Goal: Check status: Check status

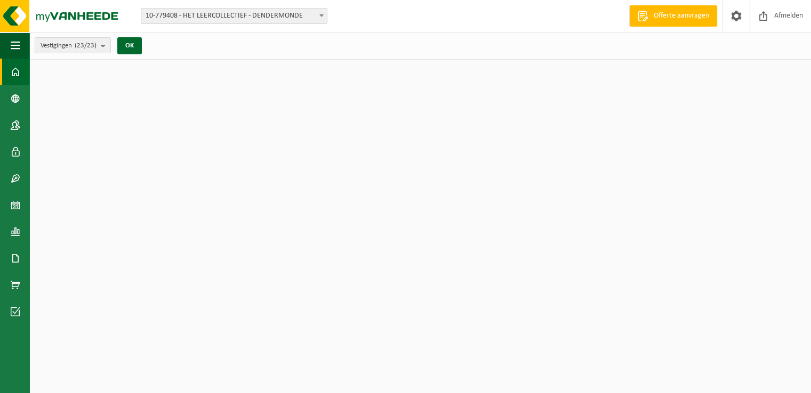
click at [417, 248] on div "Download nu de Vanheede+ app! Verberg Certificaten & attesten Bekijk uw certifi…" at bounding box center [420, 281] width 776 height 390
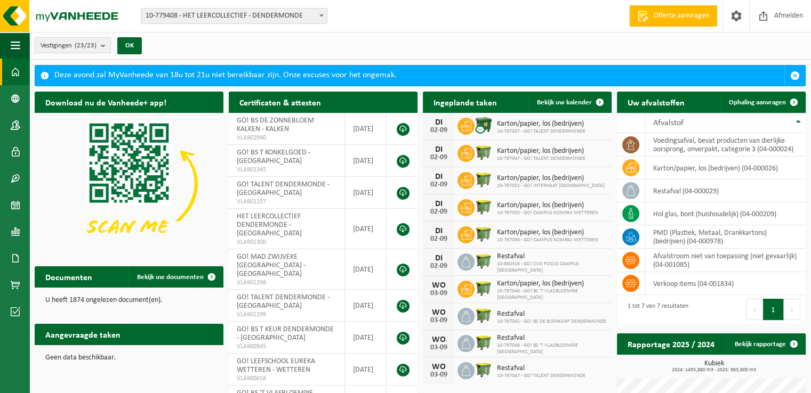
click at [104, 45] on b "submit" at bounding box center [106, 45] width 10 height 15
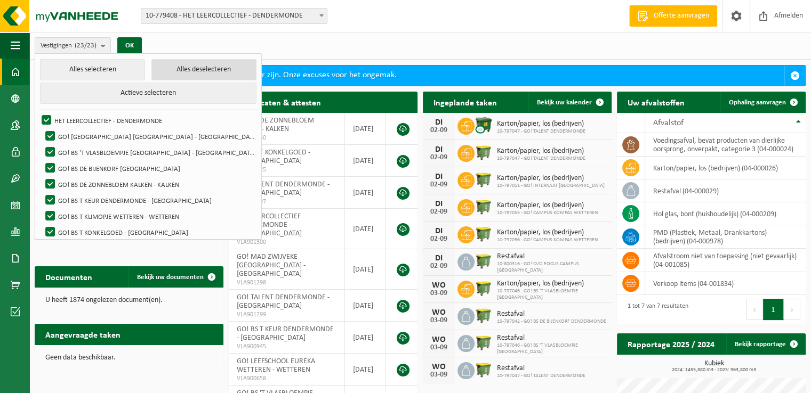
click at [179, 71] on button "Alles deselecteren" at bounding box center [203, 69] width 105 height 21
checkbox input "false"
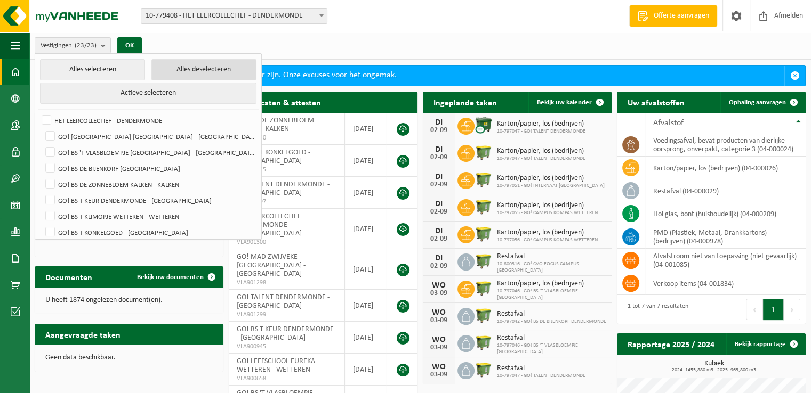
checkbox input "false"
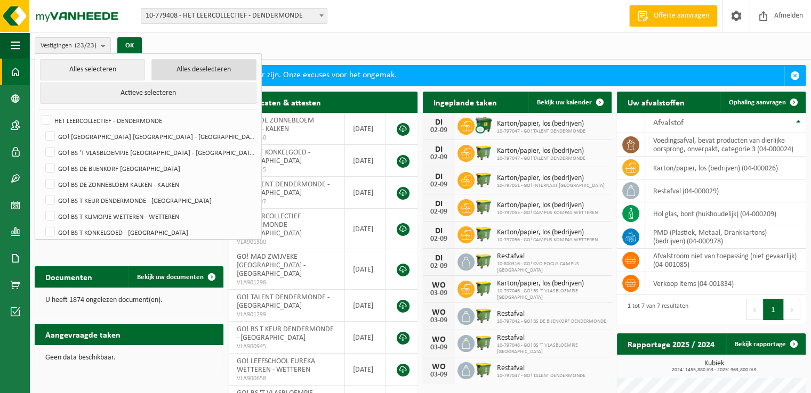
checkbox input "false"
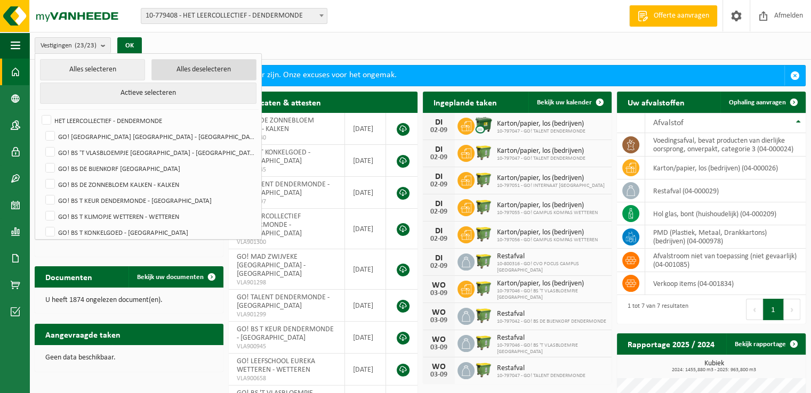
checkbox input "false"
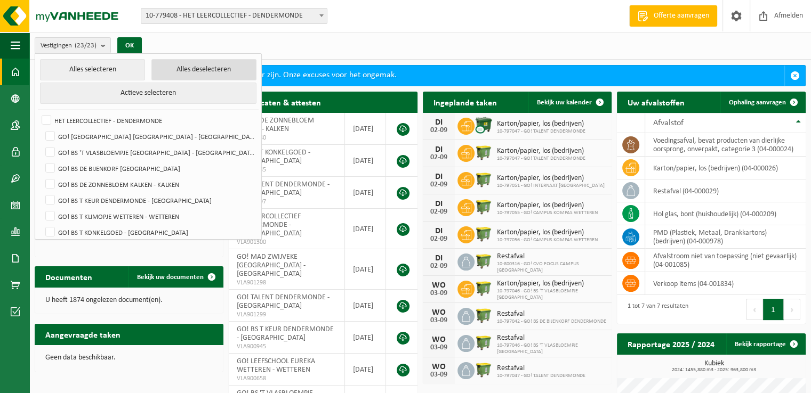
checkbox input "false"
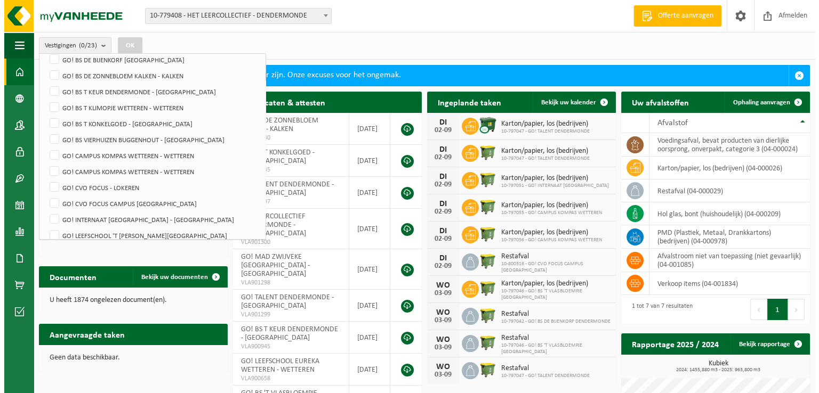
scroll to position [116, 0]
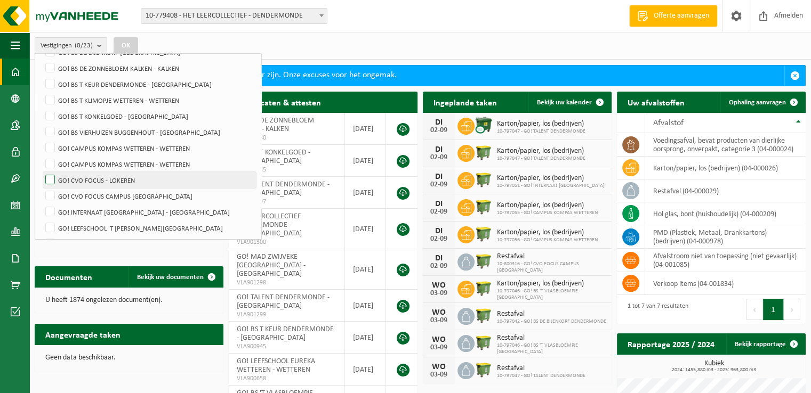
click at [51, 177] on label "GO! CVO FOCUS - LOKEREN" at bounding box center [149, 180] width 213 height 16
click at [42, 172] on input "GO! CVO FOCUS - LOKEREN" at bounding box center [41, 172] width 1 height 1
checkbox input "true"
click at [126, 44] on button "OK" at bounding box center [126, 45] width 25 height 17
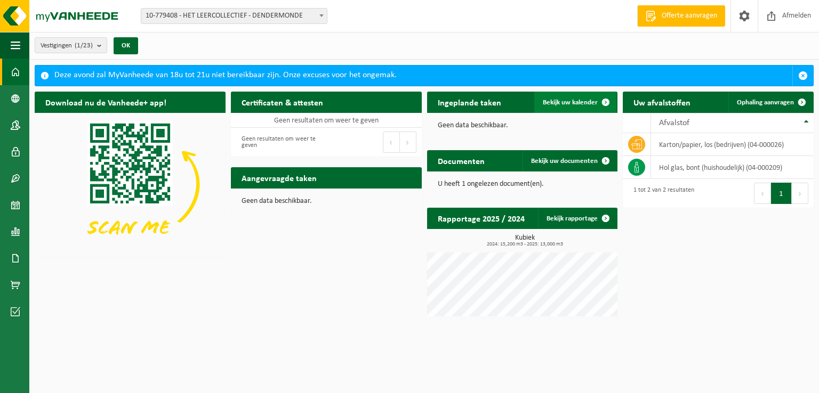
click at [561, 99] on span "Bekijk uw kalender" at bounding box center [570, 102] width 55 height 7
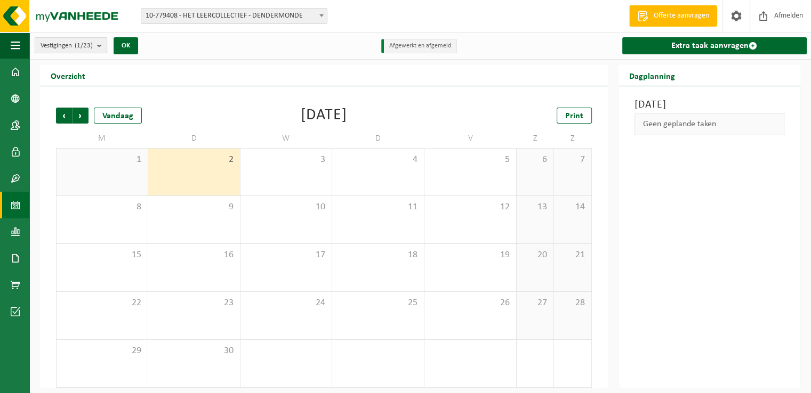
click at [100, 44] on b "submit" at bounding box center [102, 45] width 10 height 15
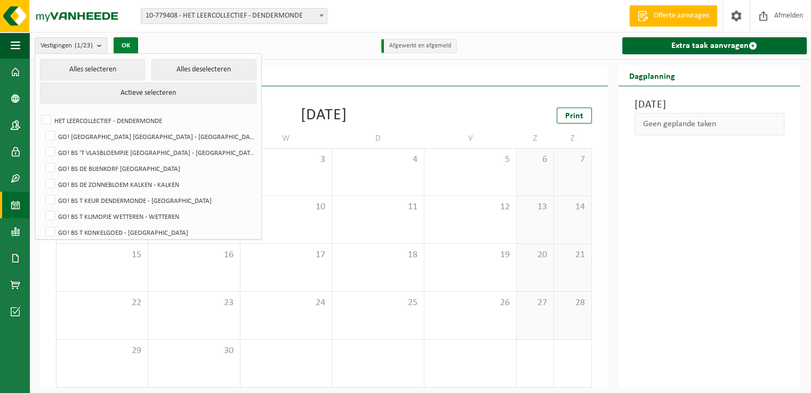
click at [129, 44] on button "OK" at bounding box center [126, 45] width 25 height 17
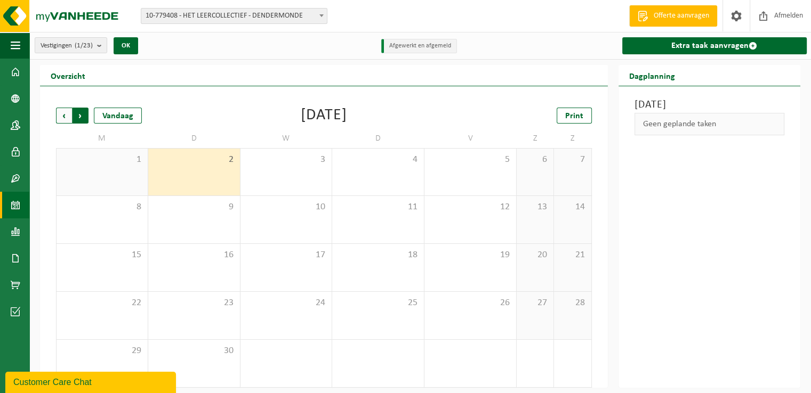
click at [62, 118] on span "Vorige" at bounding box center [64, 116] width 16 height 16
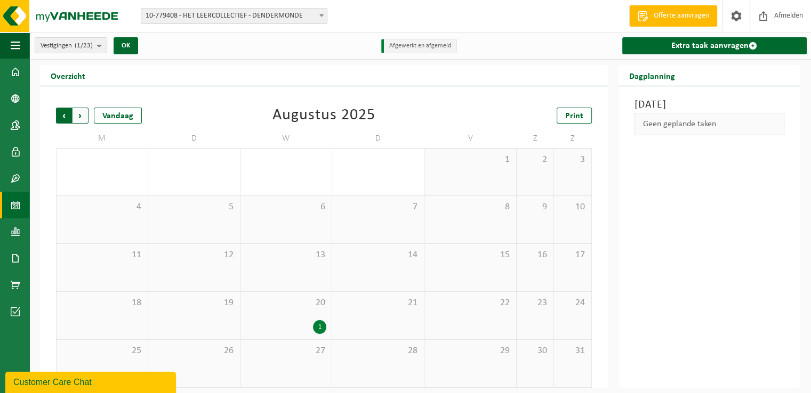
click at [83, 119] on span "Volgende" at bounding box center [80, 116] width 16 height 16
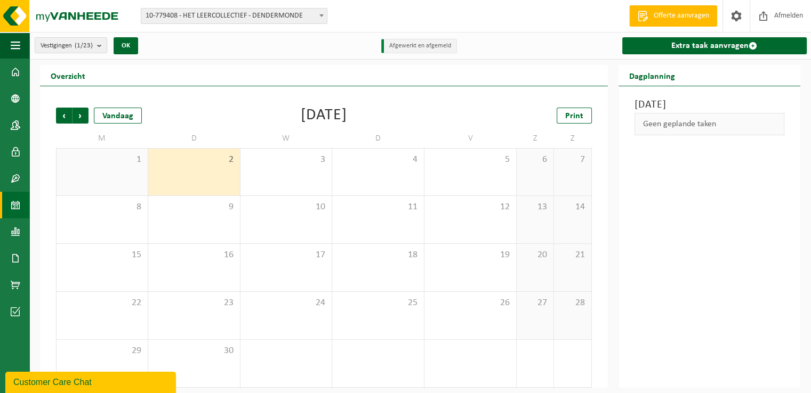
scroll to position [5, 0]
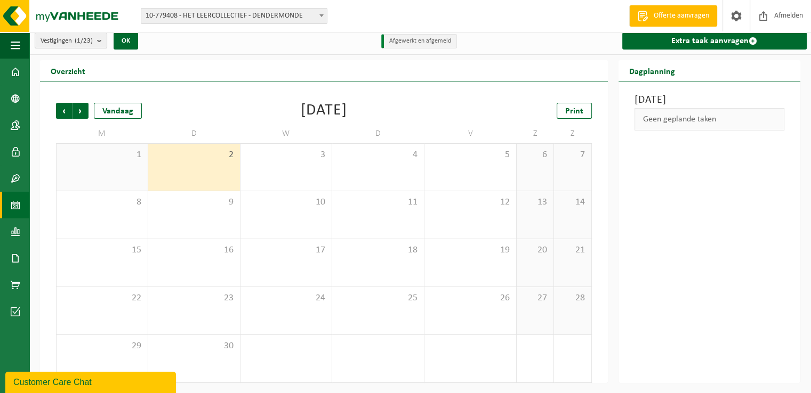
click at [103, 45] on b "submit" at bounding box center [102, 40] width 10 height 15
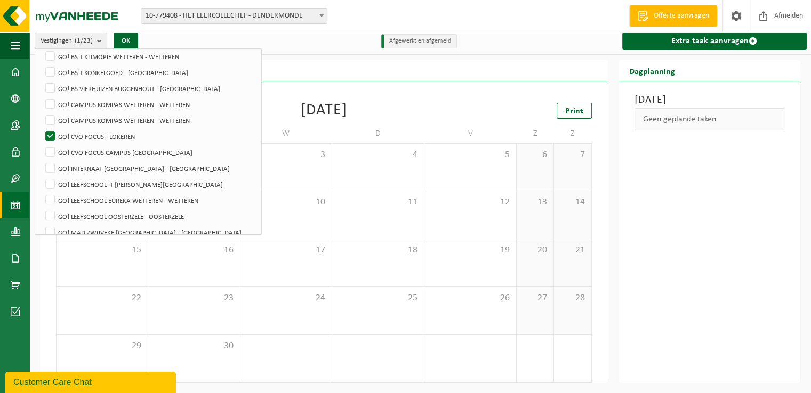
scroll to position [153, 0]
click at [131, 40] on button "OK" at bounding box center [126, 41] width 25 height 17
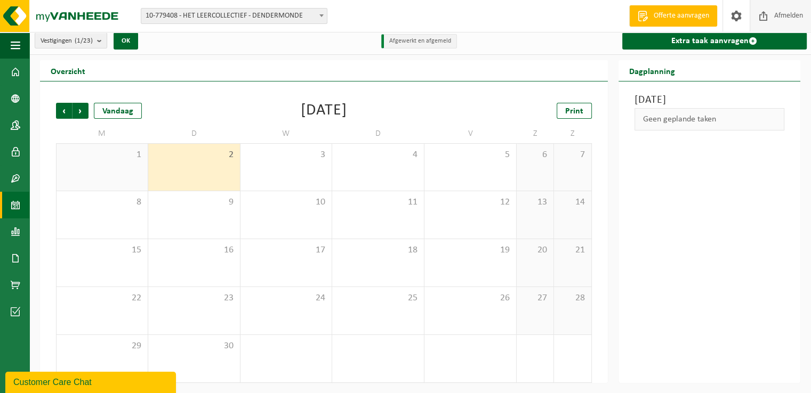
click at [785, 21] on span "Afmelden" at bounding box center [788, 15] width 34 height 31
